Goal: Information Seeking & Learning: Learn about a topic

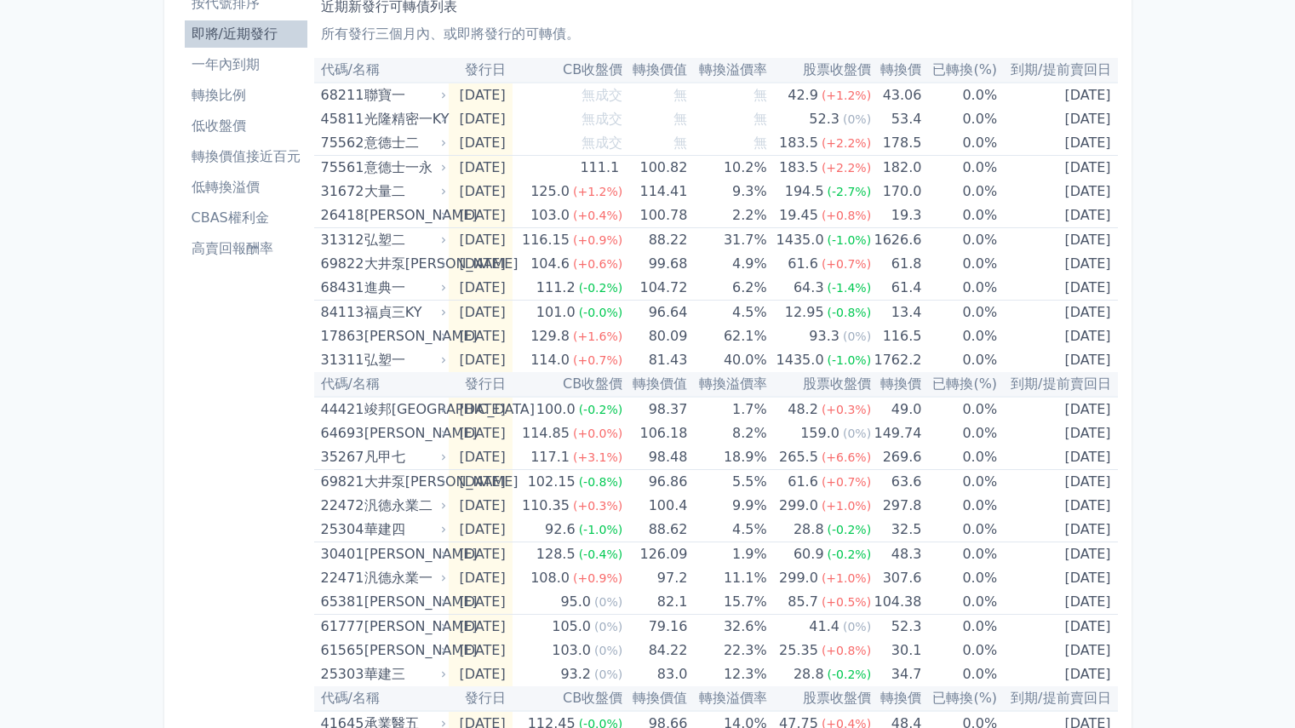
scroll to position [85, 0]
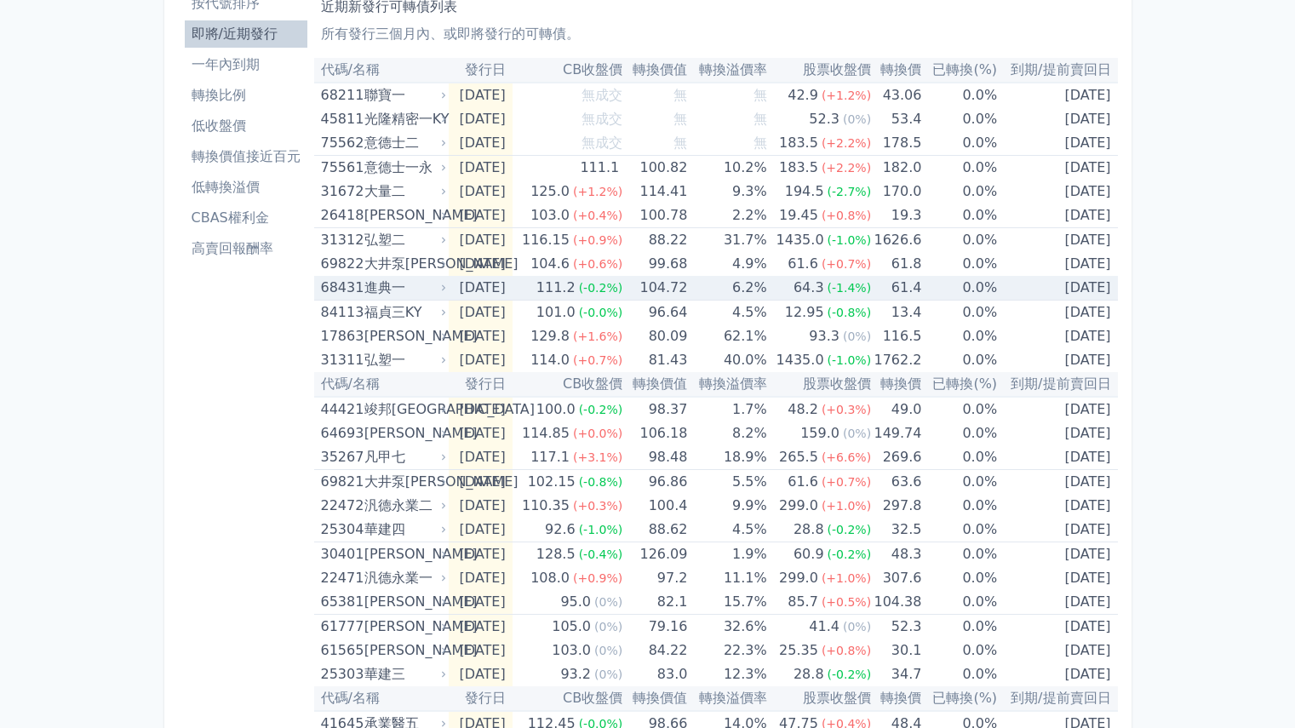
click at [445, 286] on icon at bounding box center [443, 288] width 11 height 11
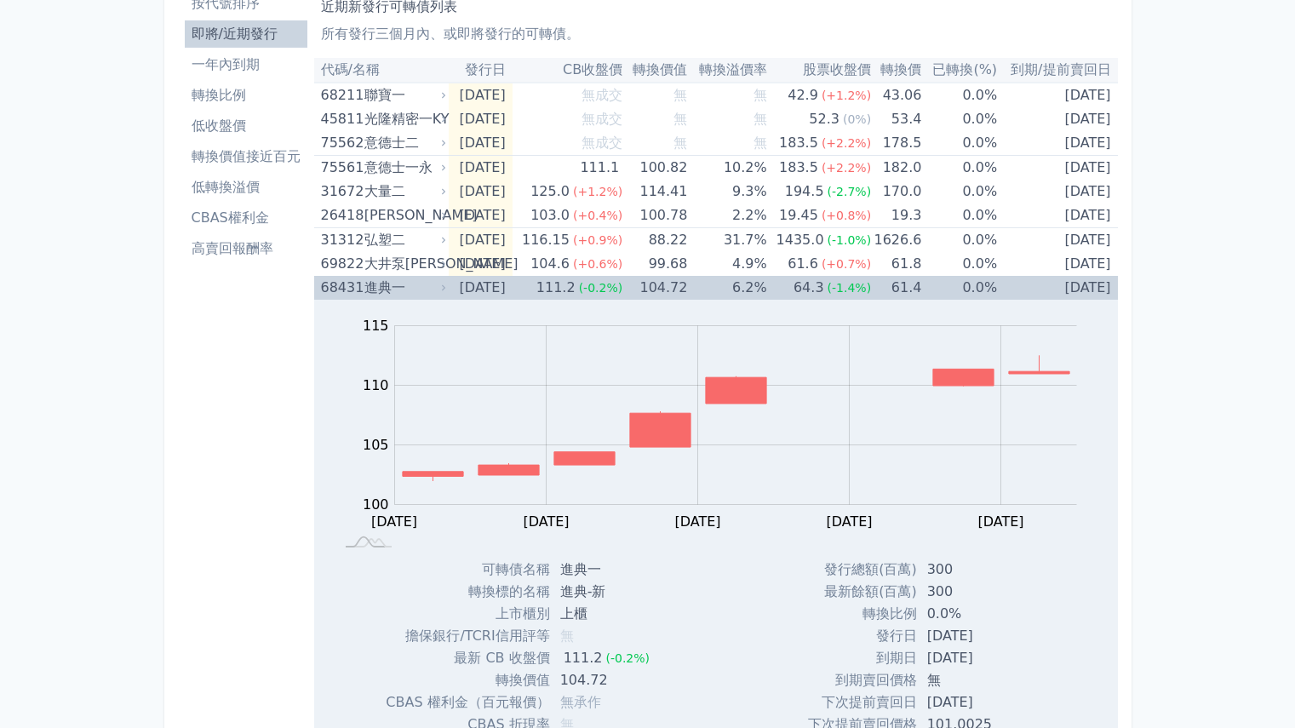
click at [444, 286] on icon at bounding box center [443, 288] width 11 height 11
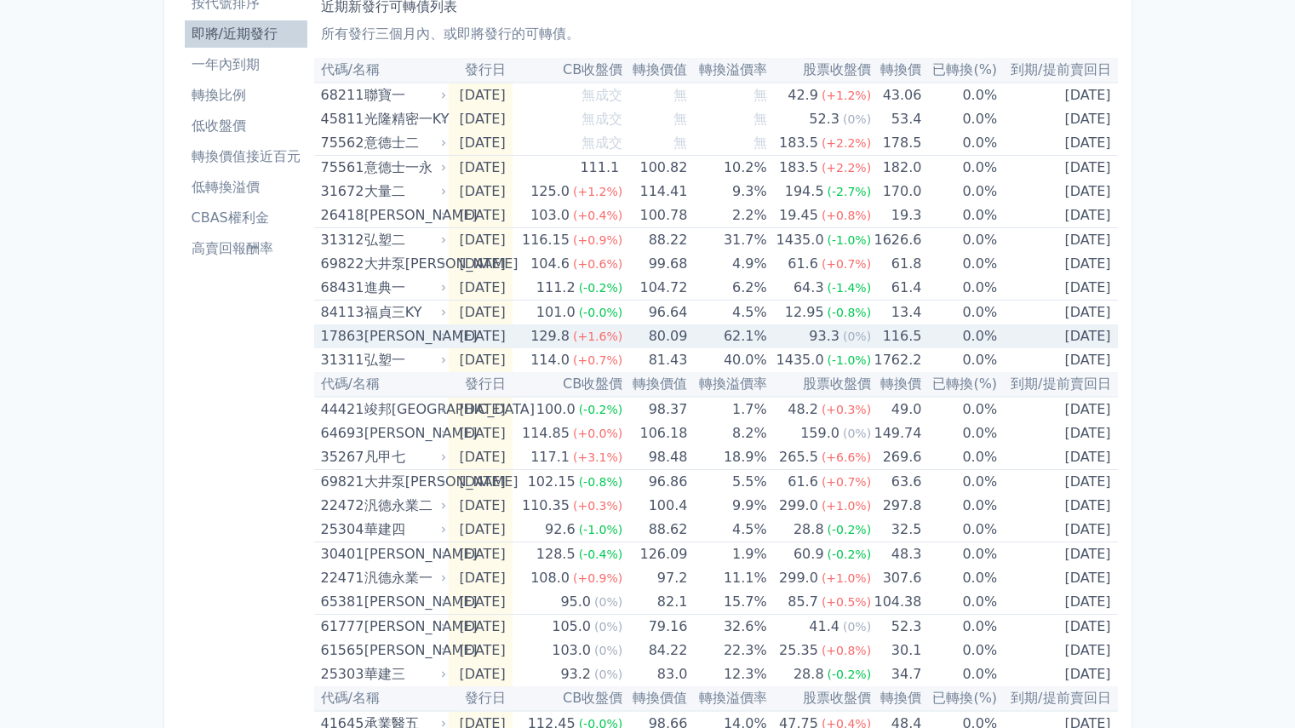
click at [440, 338] on icon at bounding box center [443, 336] width 11 height 11
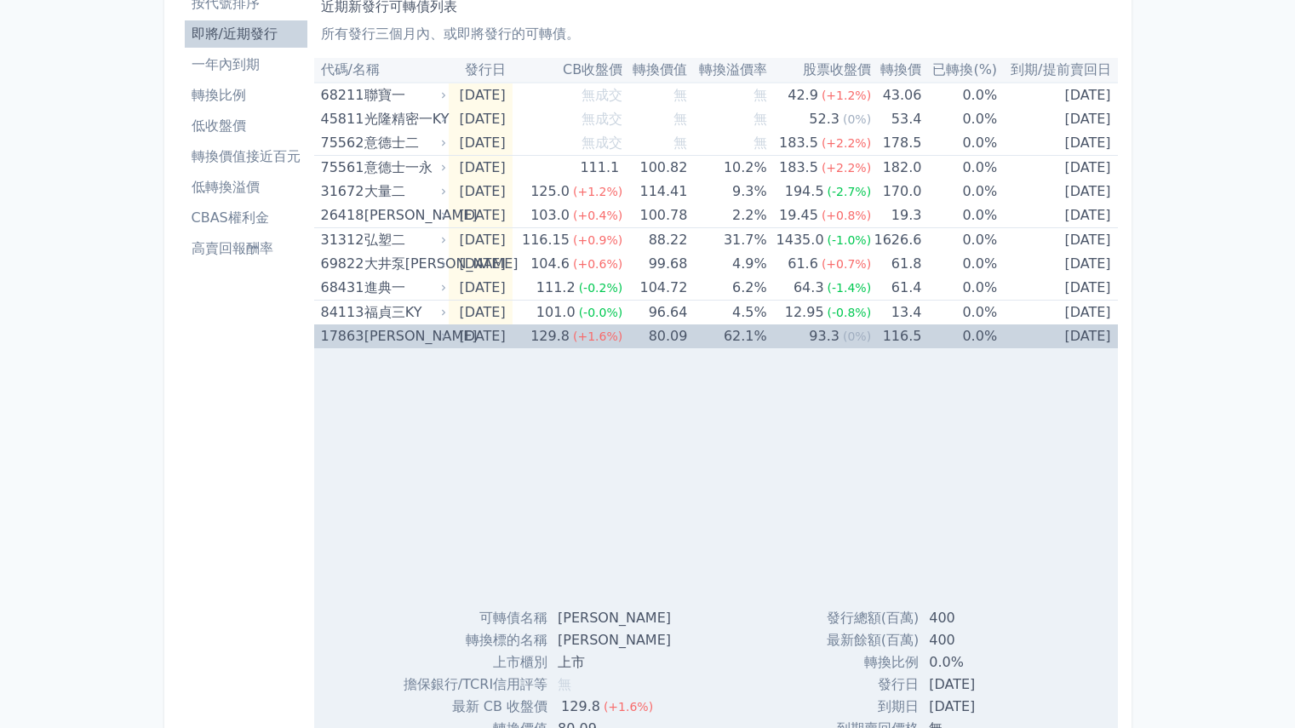
click at [440, 338] on icon at bounding box center [443, 336] width 11 height 11
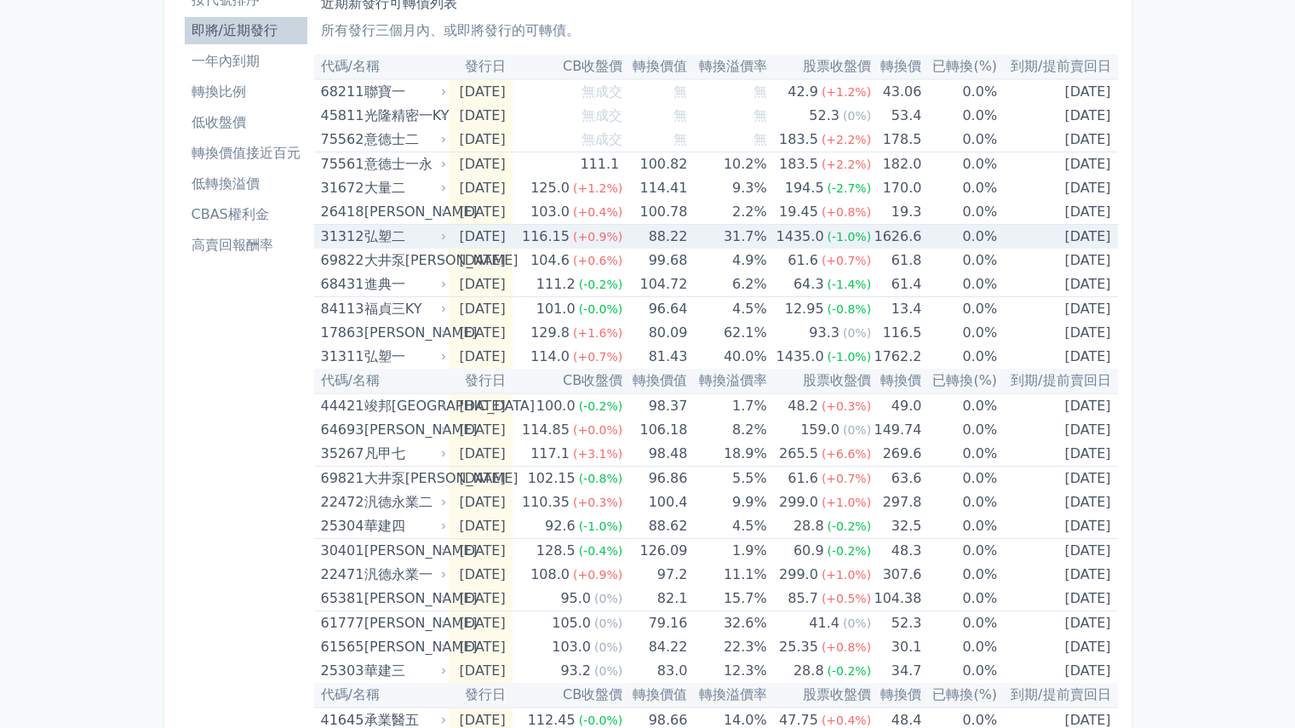
scroll to position [255, 0]
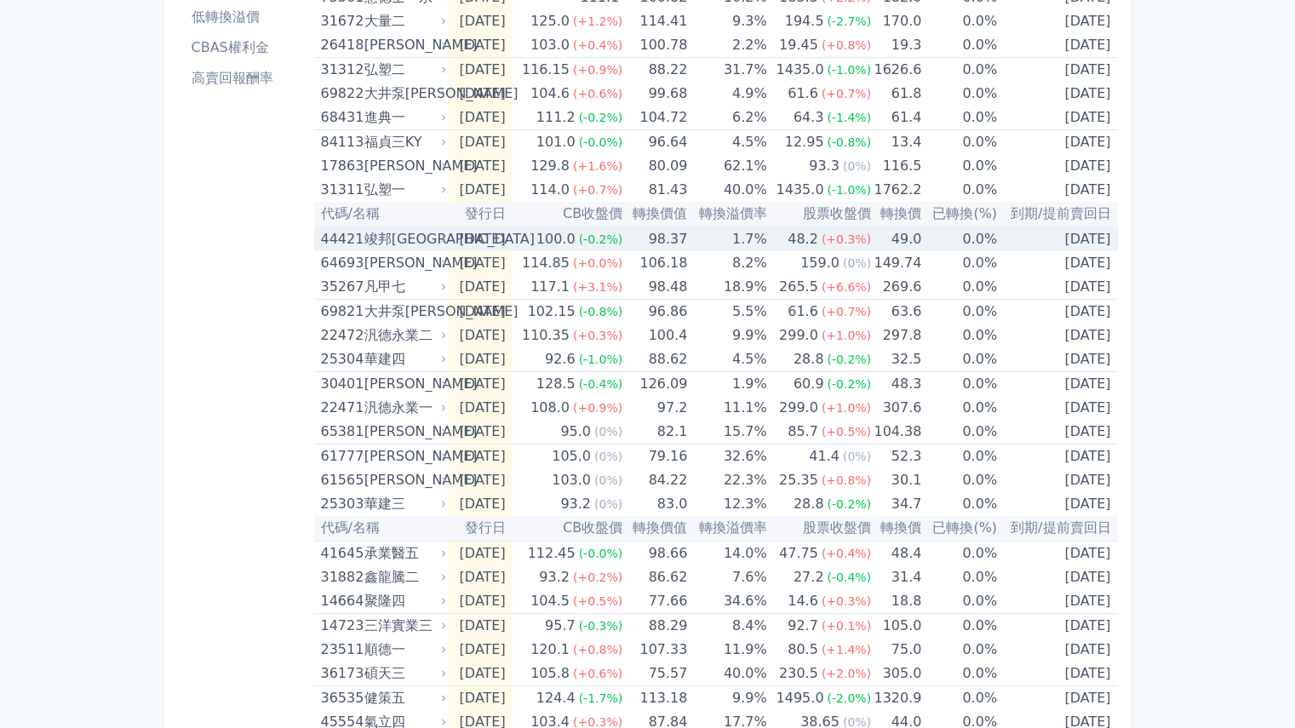
click at [446, 239] on icon at bounding box center [443, 239] width 11 height 11
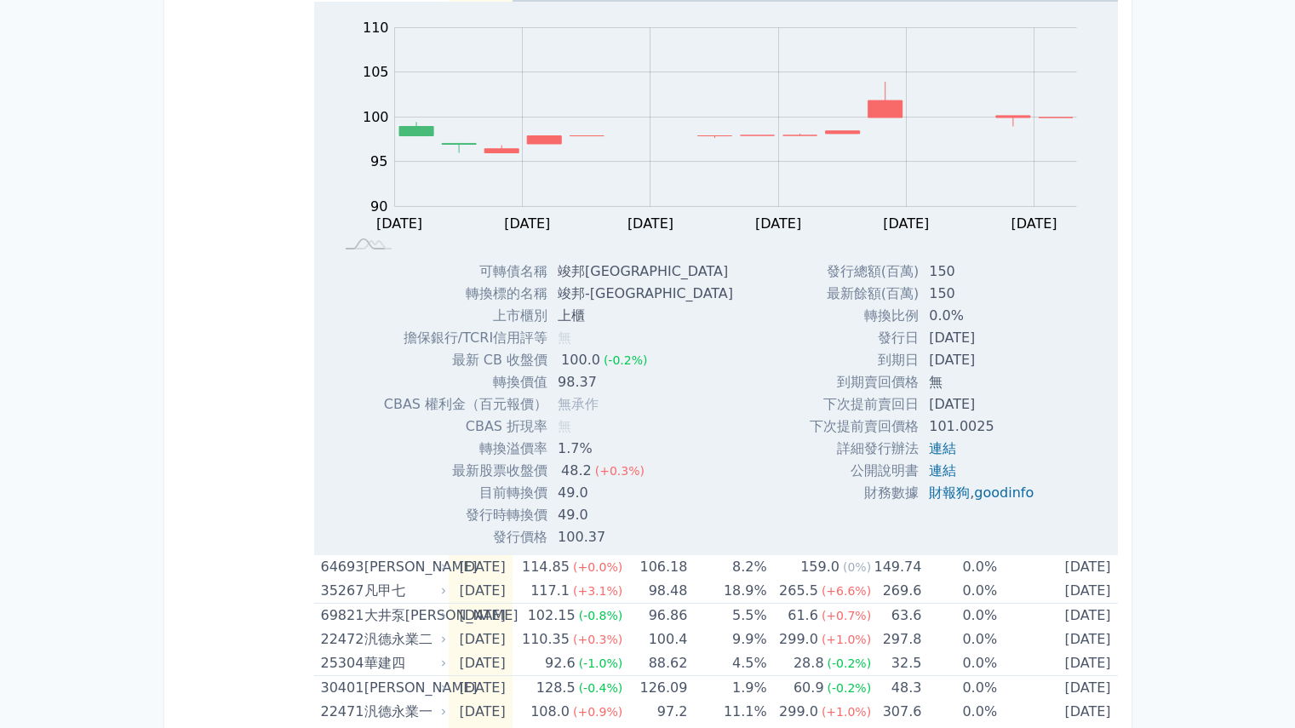
scroll to position [511, 0]
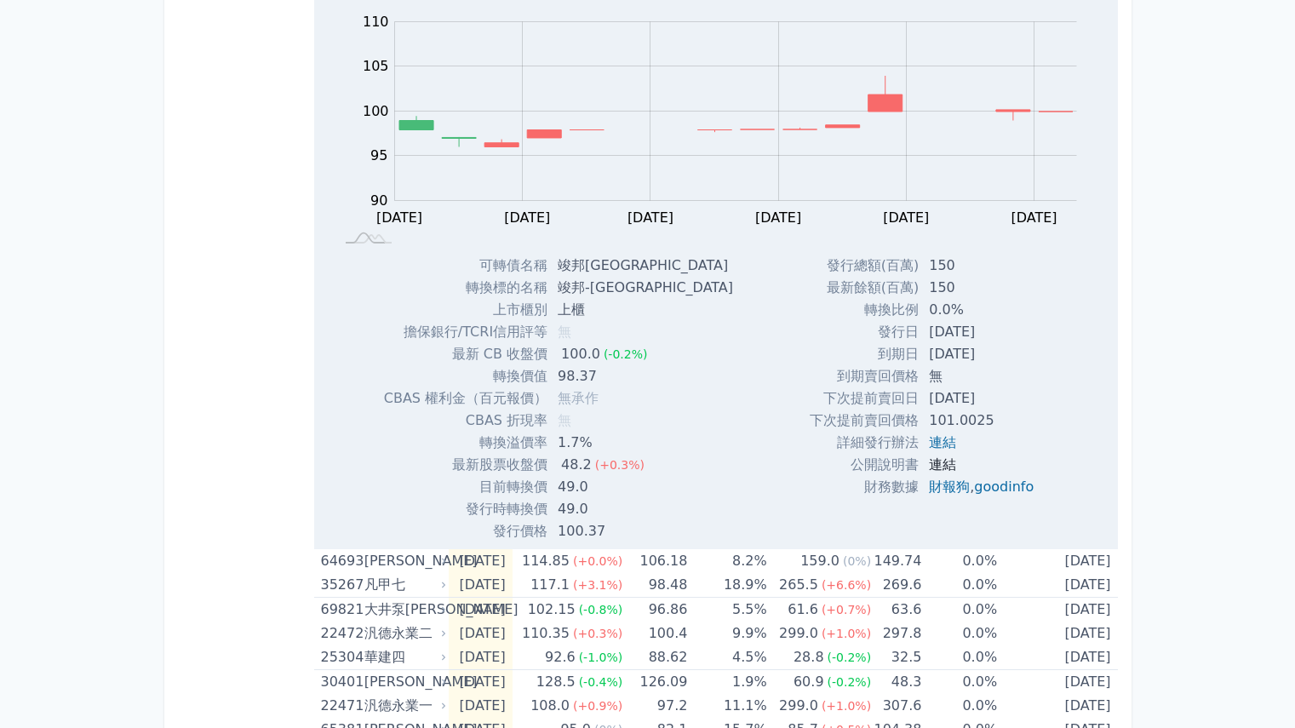
click at [931, 461] on link "連結" at bounding box center [942, 464] width 27 height 16
drag, startPoint x: 923, startPoint y: 264, endPoint x: 950, endPoint y: 265, distance: 27.3
click at [950, 265] on td "150" at bounding box center [983, 266] width 129 height 22
click at [933, 444] on link "連結" at bounding box center [942, 442] width 27 height 16
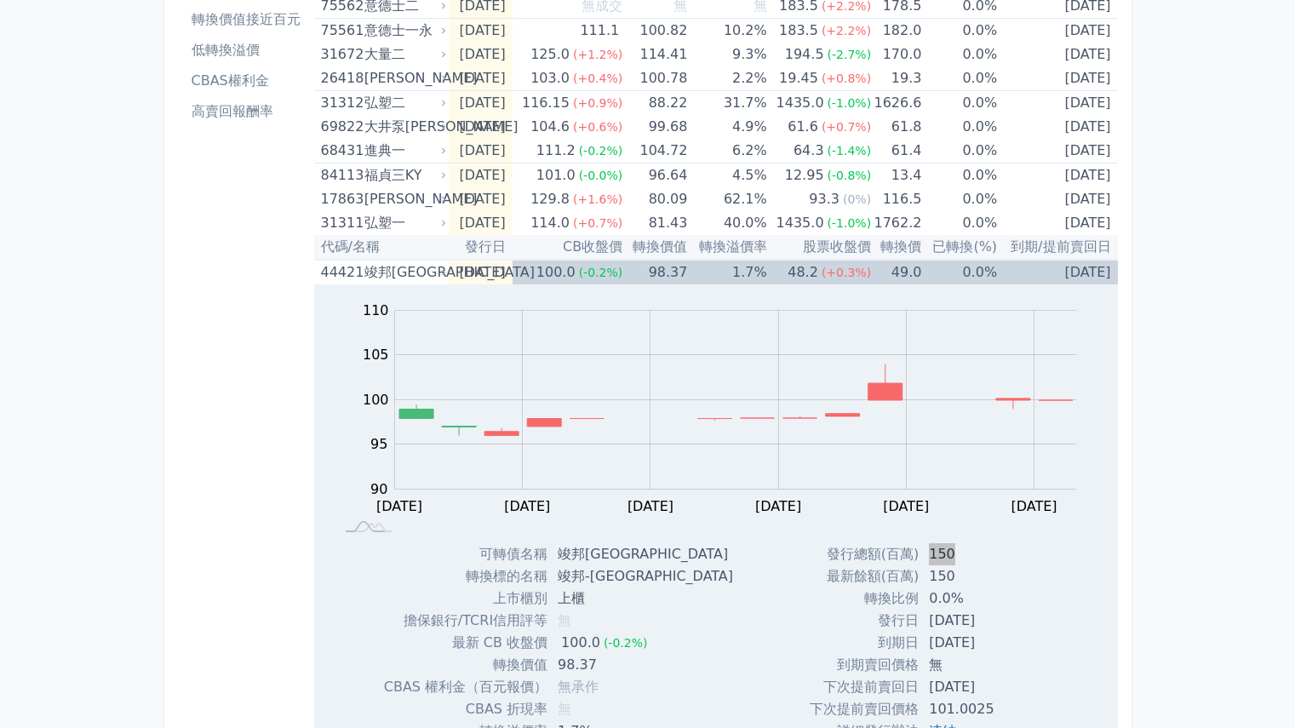
scroll to position [170, 0]
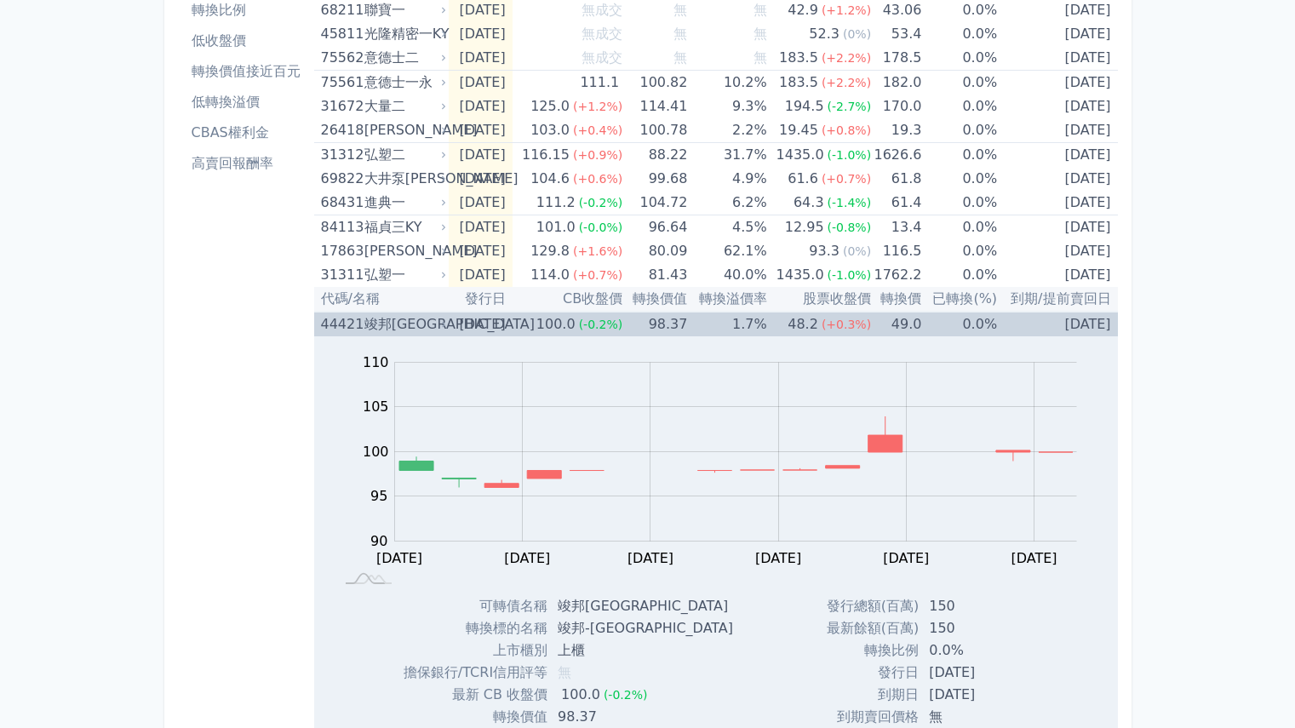
click at [440, 327] on icon at bounding box center [443, 324] width 11 height 11
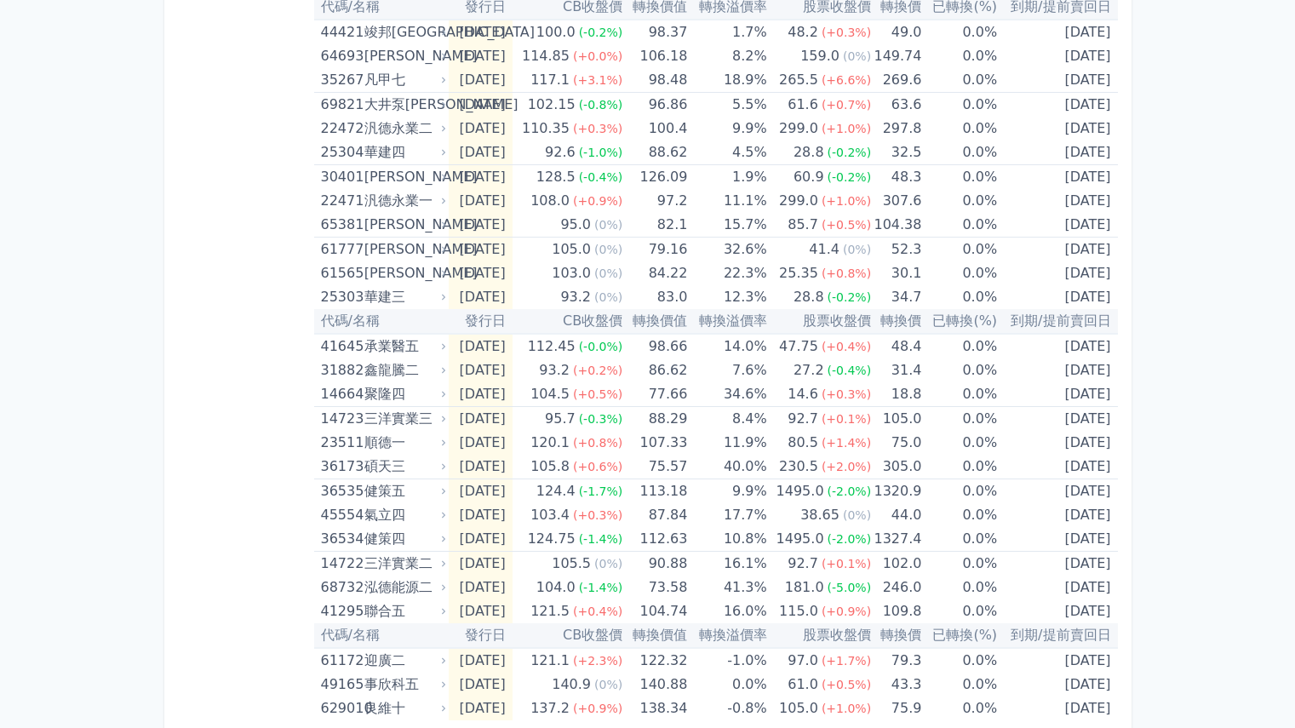
scroll to position [482, 0]
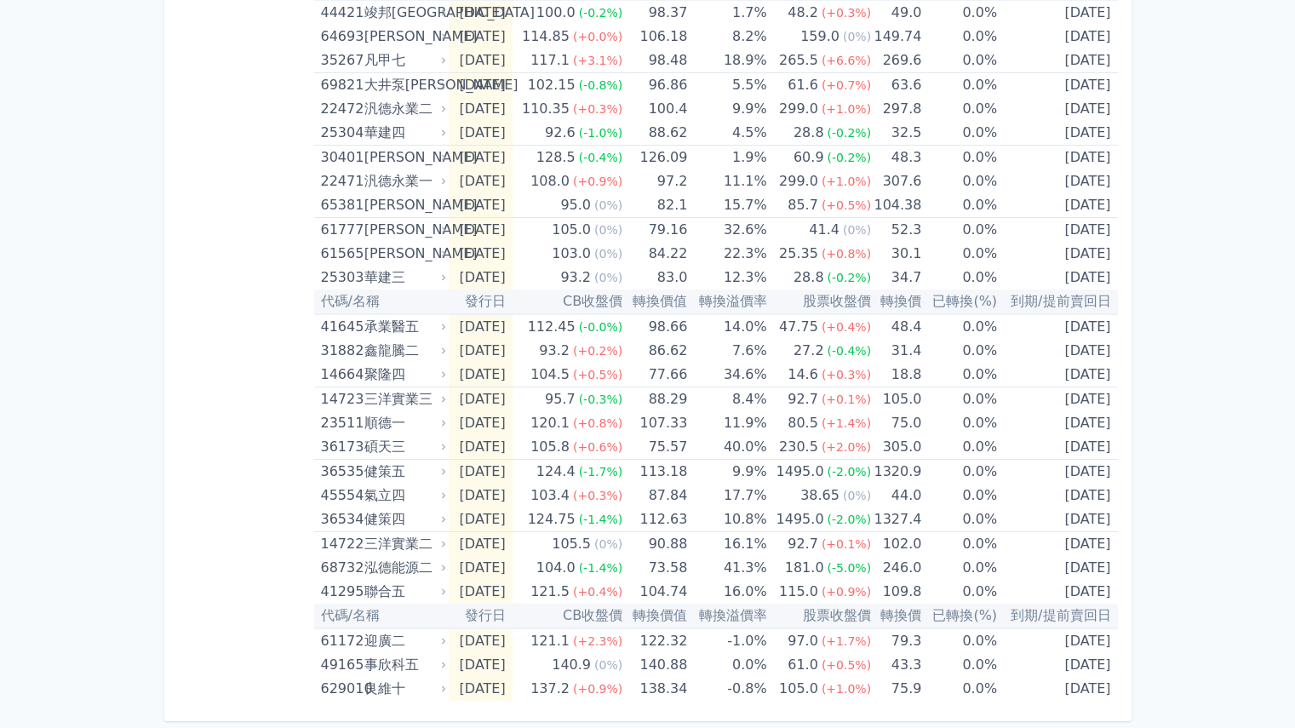
click at [1191, 503] on div "可轉債列表 財務數據 可轉債列表 財務數據 登出 登出 按代號排序 即將/近期發行 一年內到期 轉換比例 低收盤價 轉換價值接近百元 低轉換溢價" at bounding box center [647, 123] width 1295 height 1210
click at [442, 638] on icon at bounding box center [443, 641] width 11 height 11
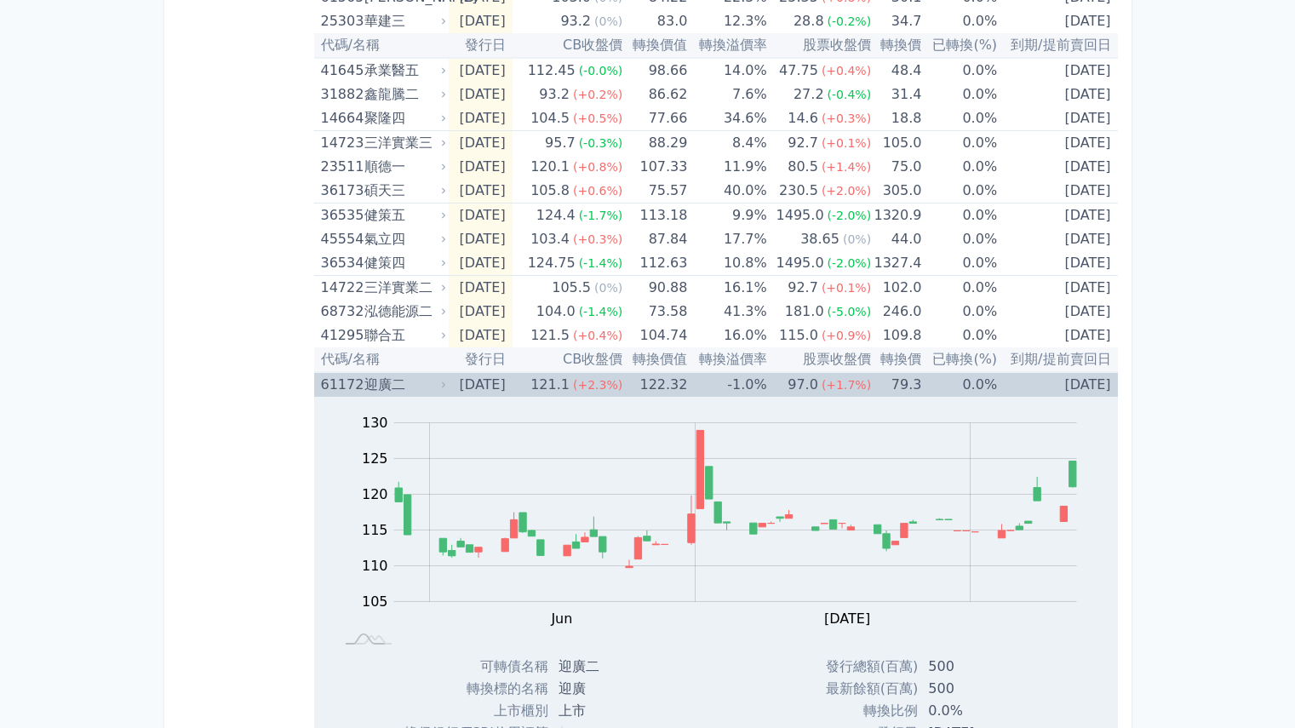
scroll to position [737, 0]
click at [440, 386] on icon at bounding box center [443, 386] width 11 height 11
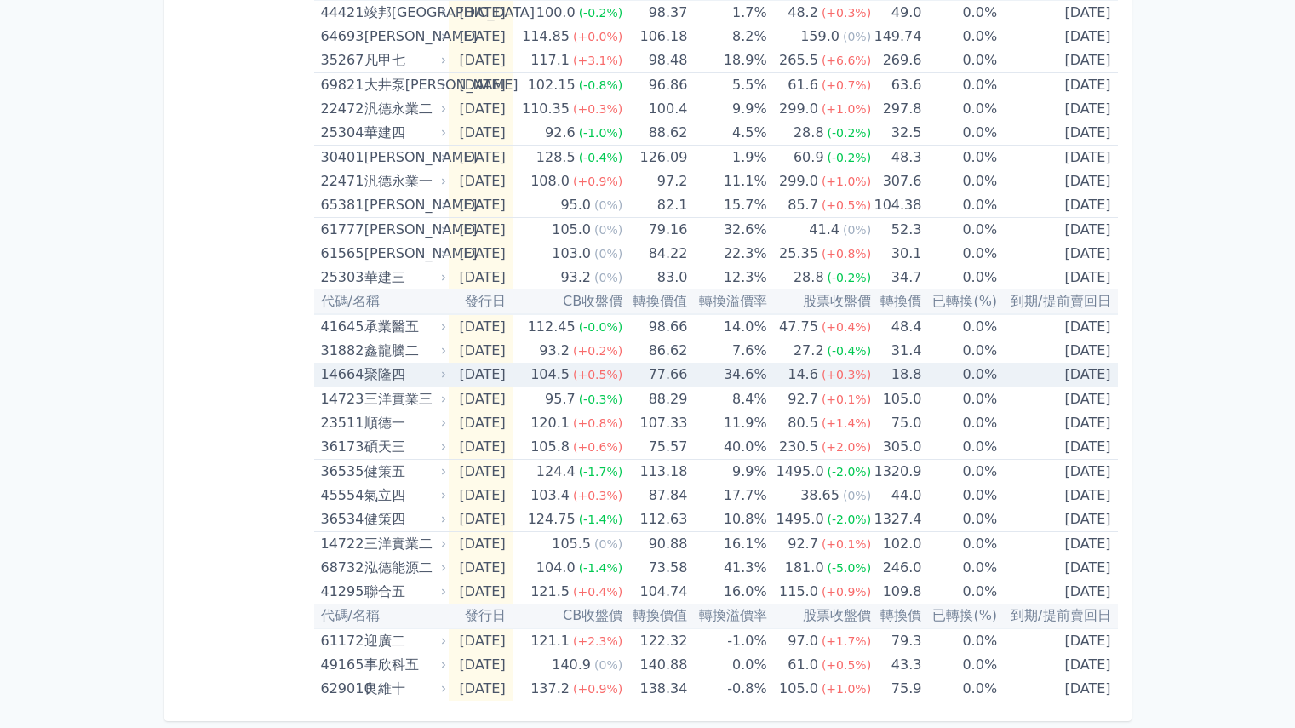
scroll to position [482, 0]
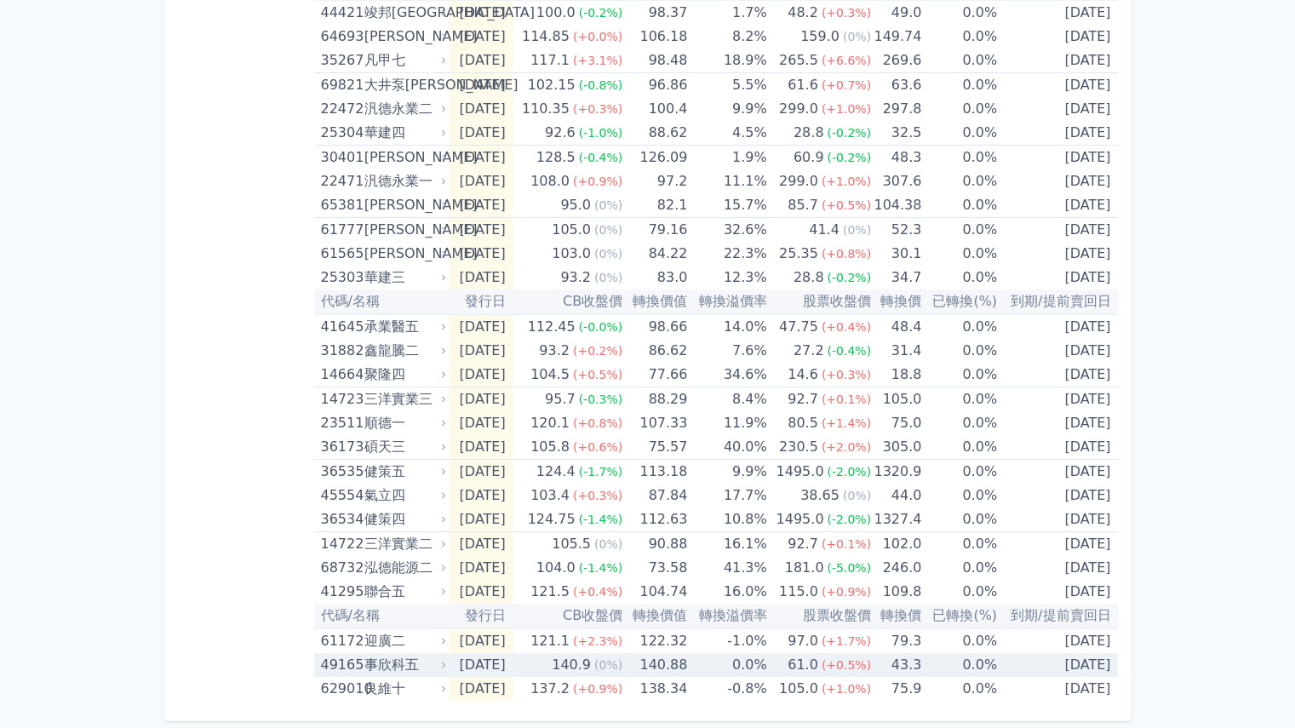
click at [449, 663] on td "[DATE]" at bounding box center [480, 665] width 63 height 24
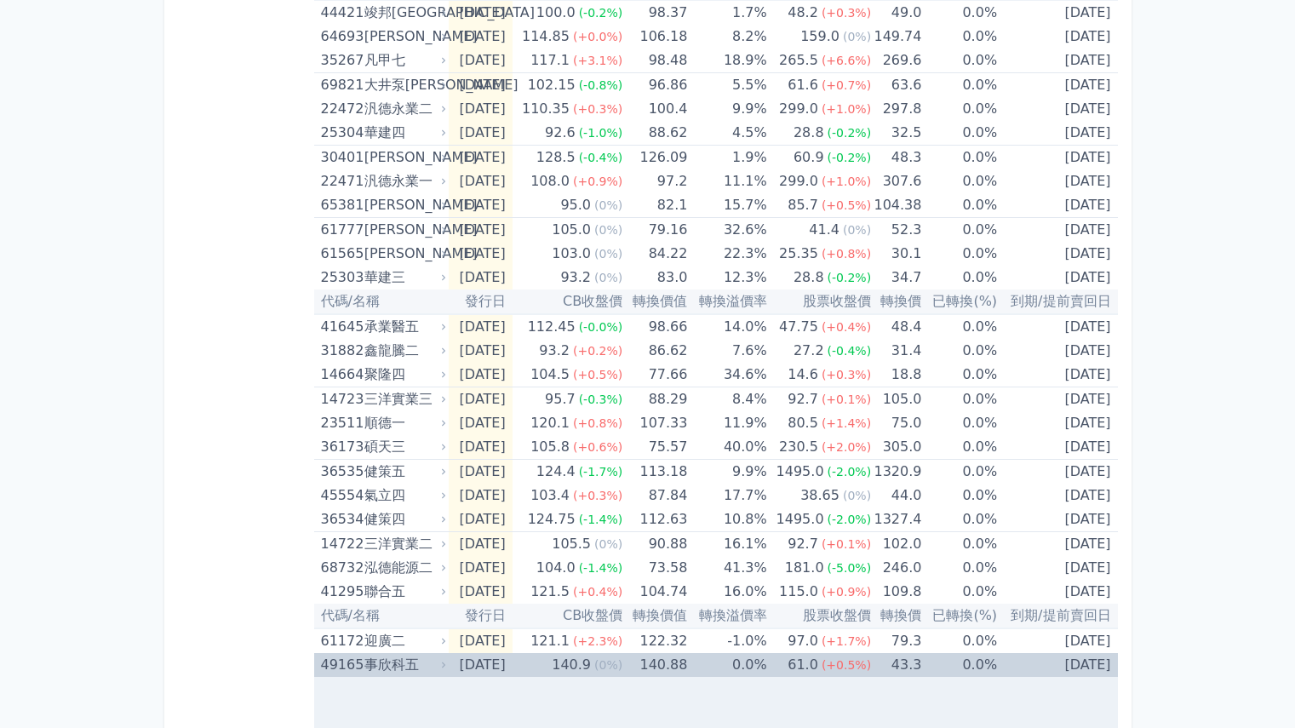
scroll to position [737, 0]
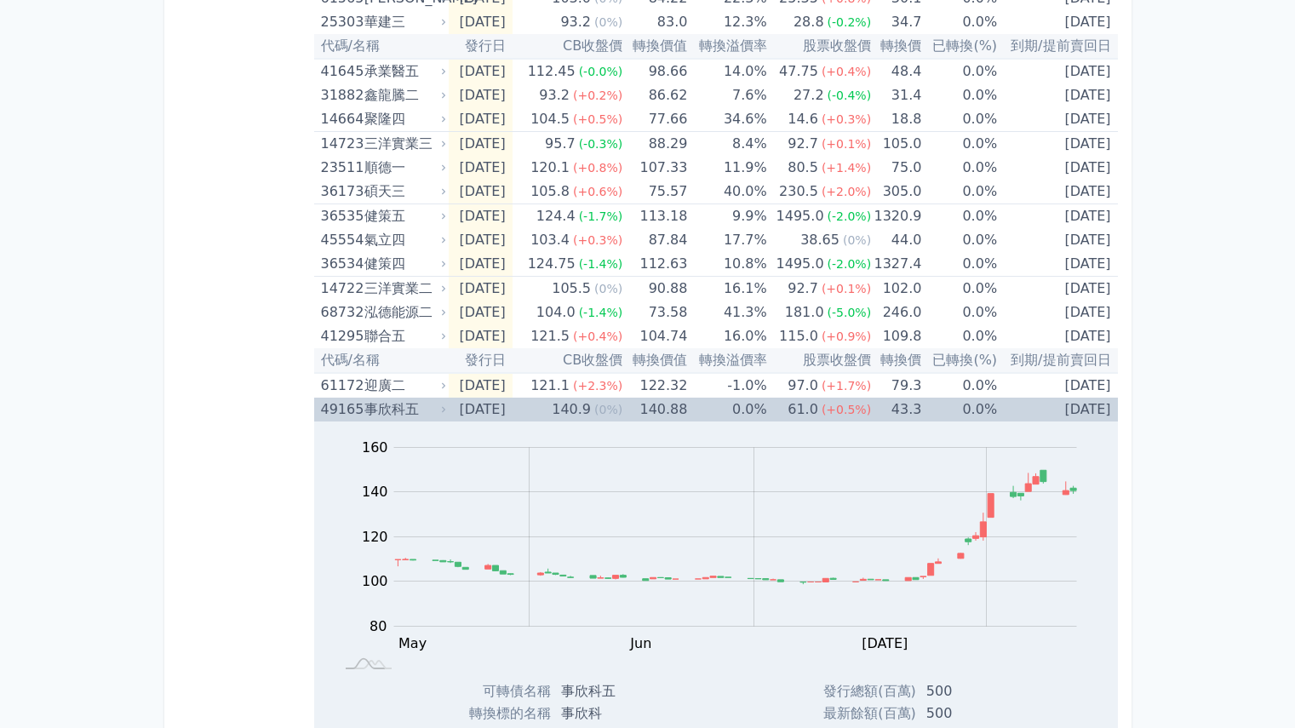
click at [440, 410] on icon at bounding box center [443, 409] width 11 height 11
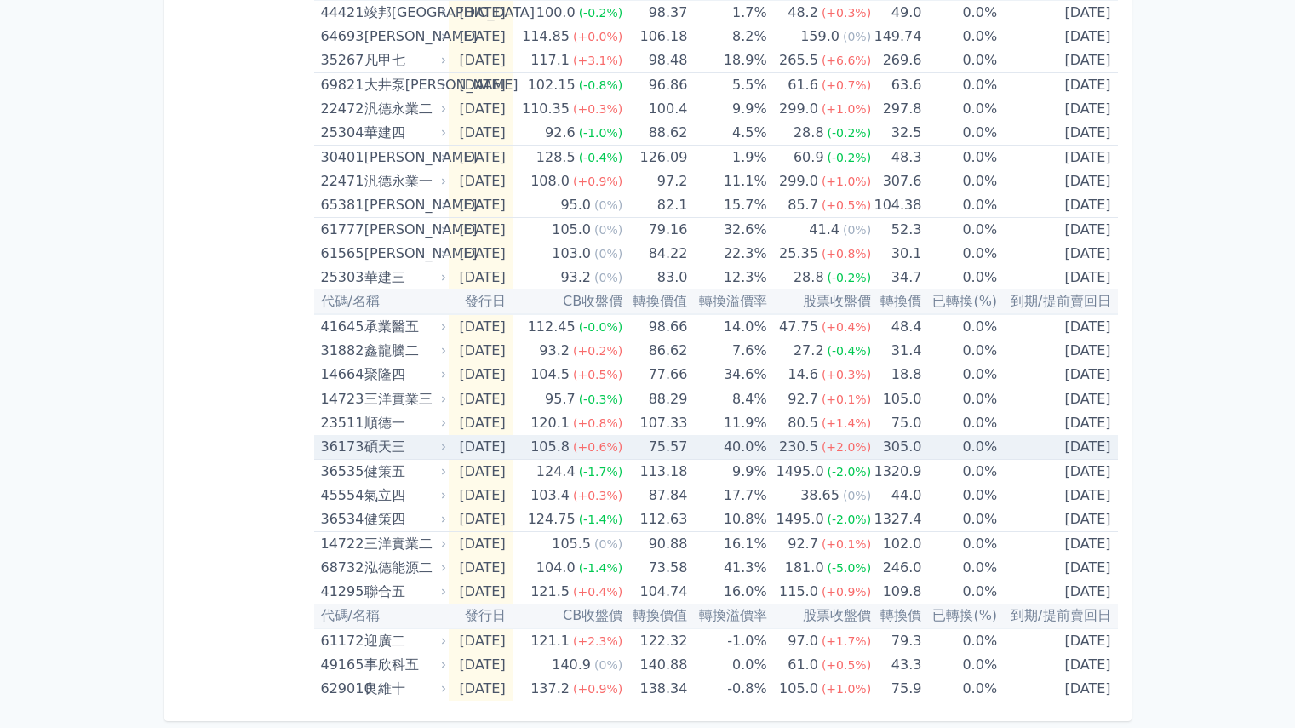
click at [442, 448] on icon at bounding box center [443, 447] width 11 height 11
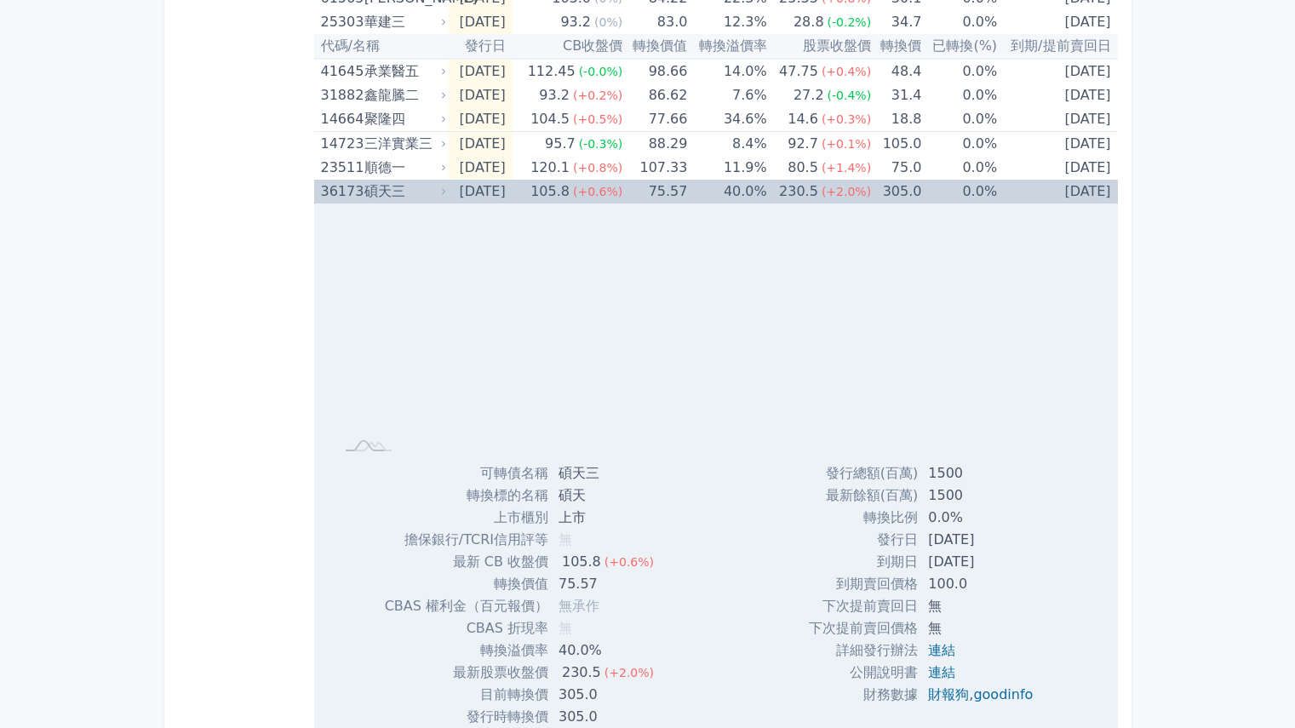
scroll to position [907, 0]
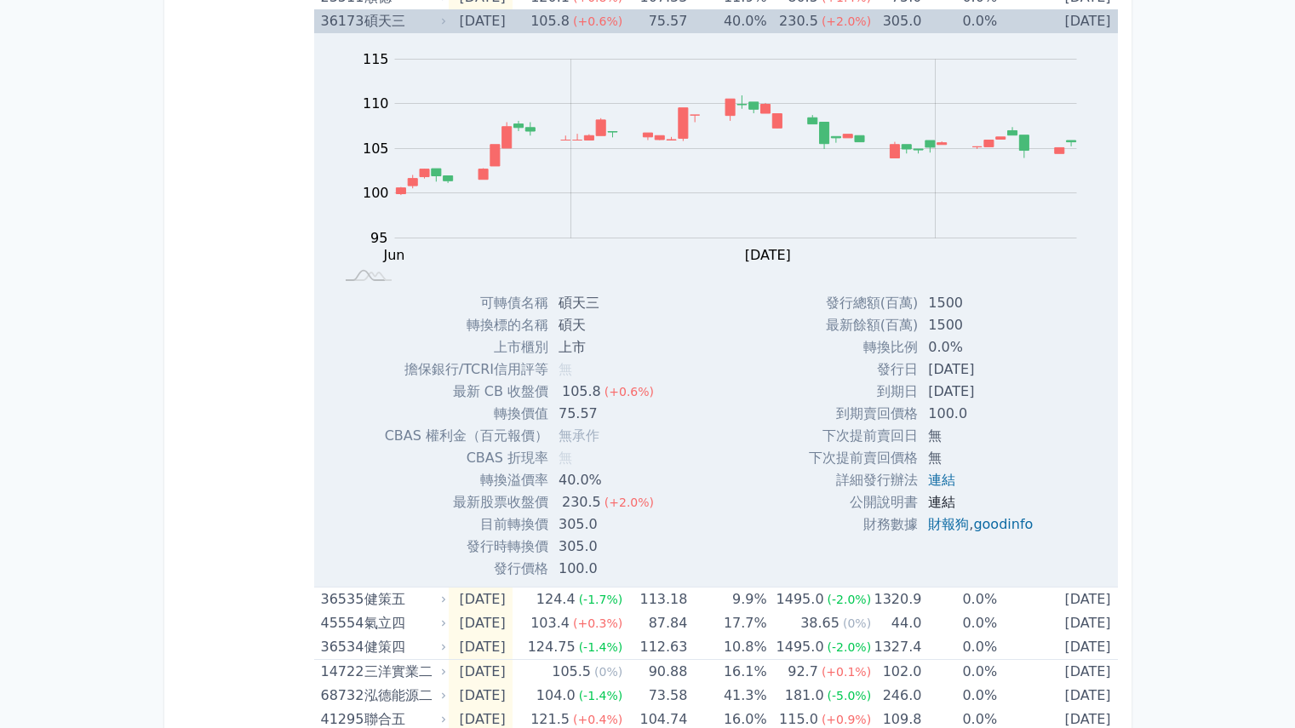
click at [936, 504] on link "連結" at bounding box center [941, 502] width 27 height 16
